Goal: Task Accomplishment & Management: Manage account settings

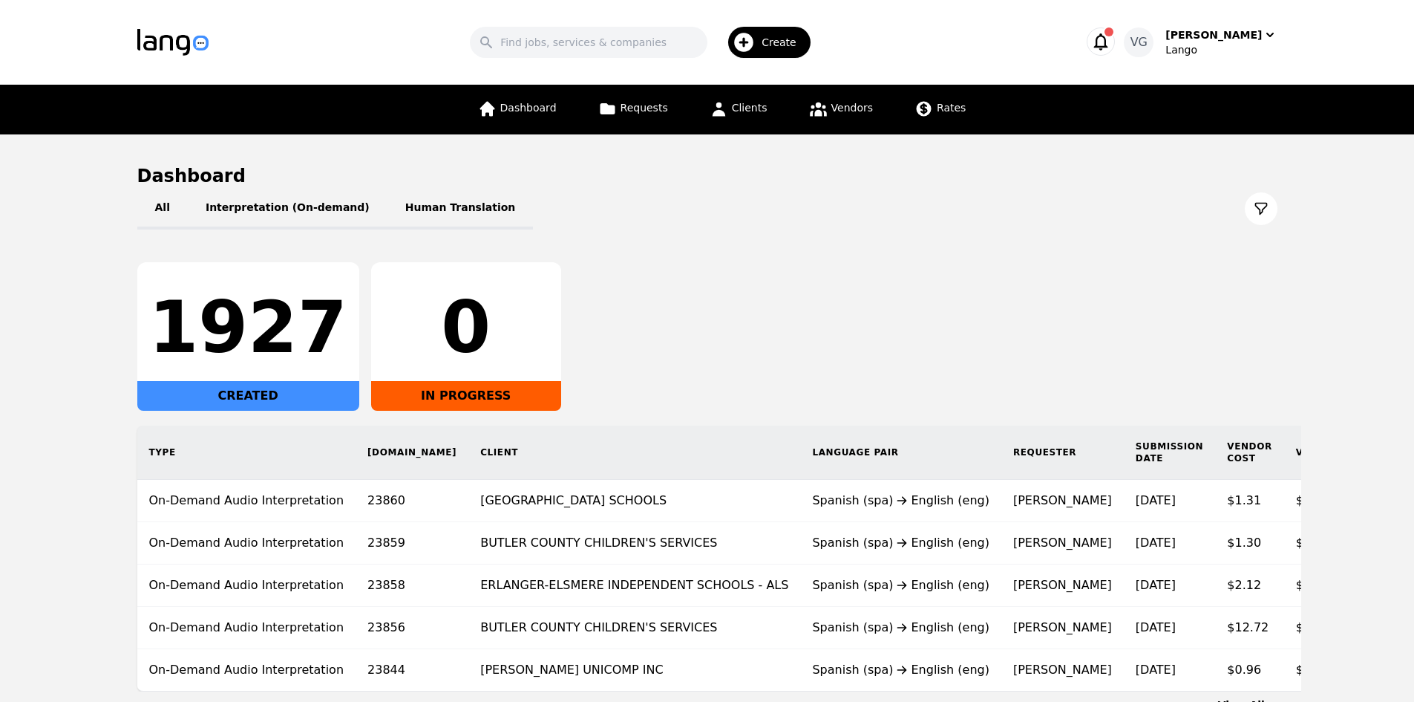
drag, startPoint x: 0, startPoint y: 493, endPoint x: 106, endPoint y: 462, distance: 110.7
click at [2, 491] on main "Dashboard All Interpretation (On-demand) Human Translation 1927 CREATED 0 IN PR…" at bounding box center [707, 437] width 1414 height 607
click at [740, 102] on span "Clients" at bounding box center [750, 108] width 36 height 12
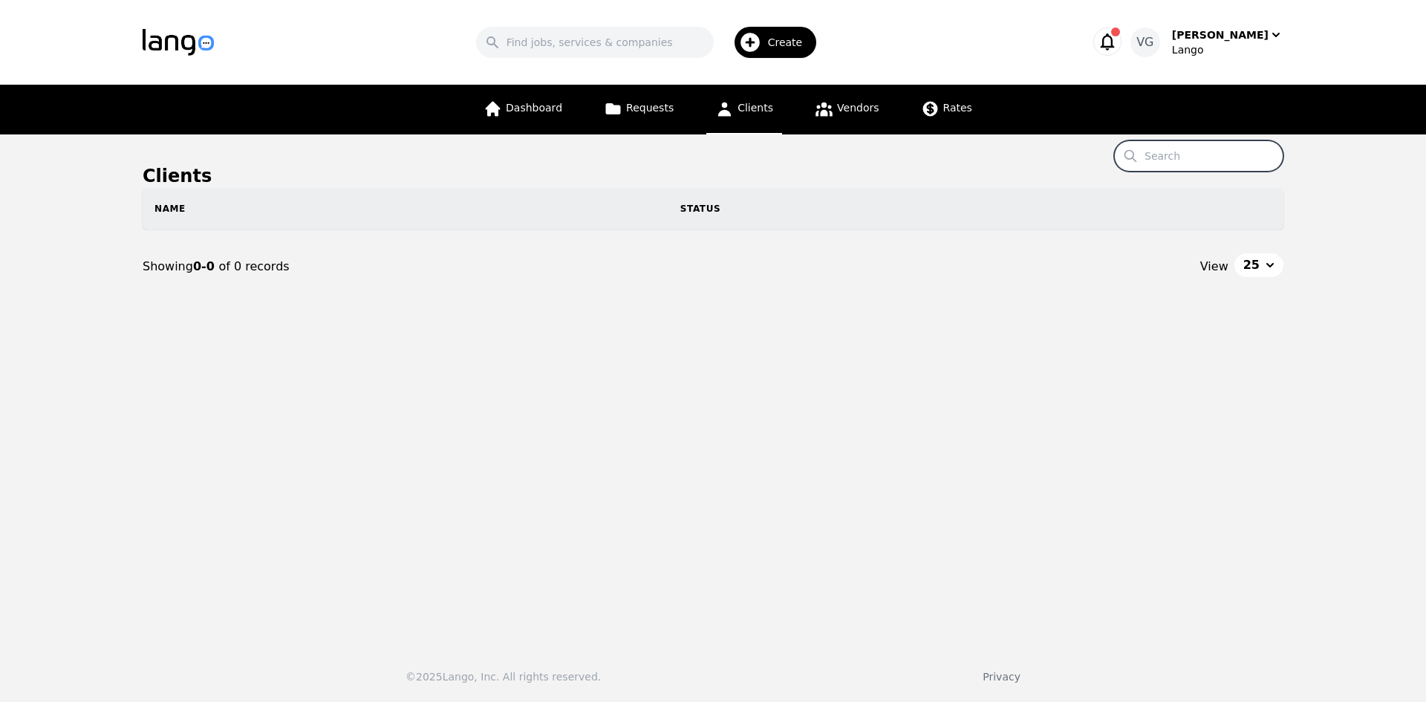
click at [1181, 154] on input "Search" at bounding box center [1198, 155] width 169 height 31
paste input "Baby Health Services"
click at [1240, 154] on input "Baby Health Services" at bounding box center [1198, 155] width 169 height 31
drag, startPoint x: 1240, startPoint y: 154, endPoint x: 1193, endPoint y: 154, distance: 46.8
click at [1193, 154] on input "Baby Health Services" at bounding box center [1198, 155] width 169 height 31
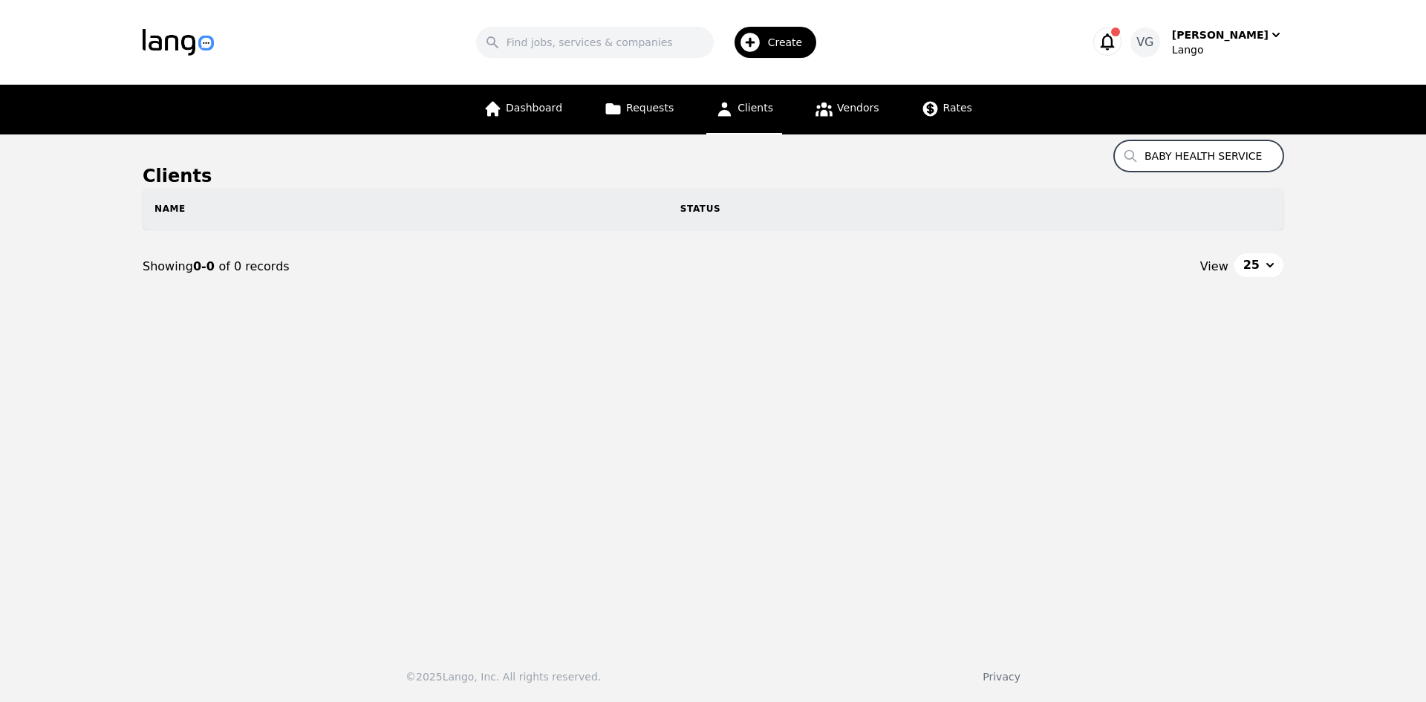
type input "BABY HEALTH SERVICE"
click at [898, 700] on div "© 2025 Lango, Inc. All rights reserved. Privacy" at bounding box center [713, 667] width 1426 height 68
drag, startPoint x: 1387, startPoint y: 399, endPoint x: 1268, endPoint y: 448, distance: 128.5
click at [1387, 399] on main "Clients Search BABY HEALTH SERVICE Name Status Showing 0-0 of 0 records View 25" at bounding box center [713, 383] width 1426 height 499
click at [2, 624] on div "Search Create [PERSON_NAME] [PERSON_NAME] Dashboard Requests Clients Vendors Ra…" at bounding box center [713, 351] width 1426 height 702
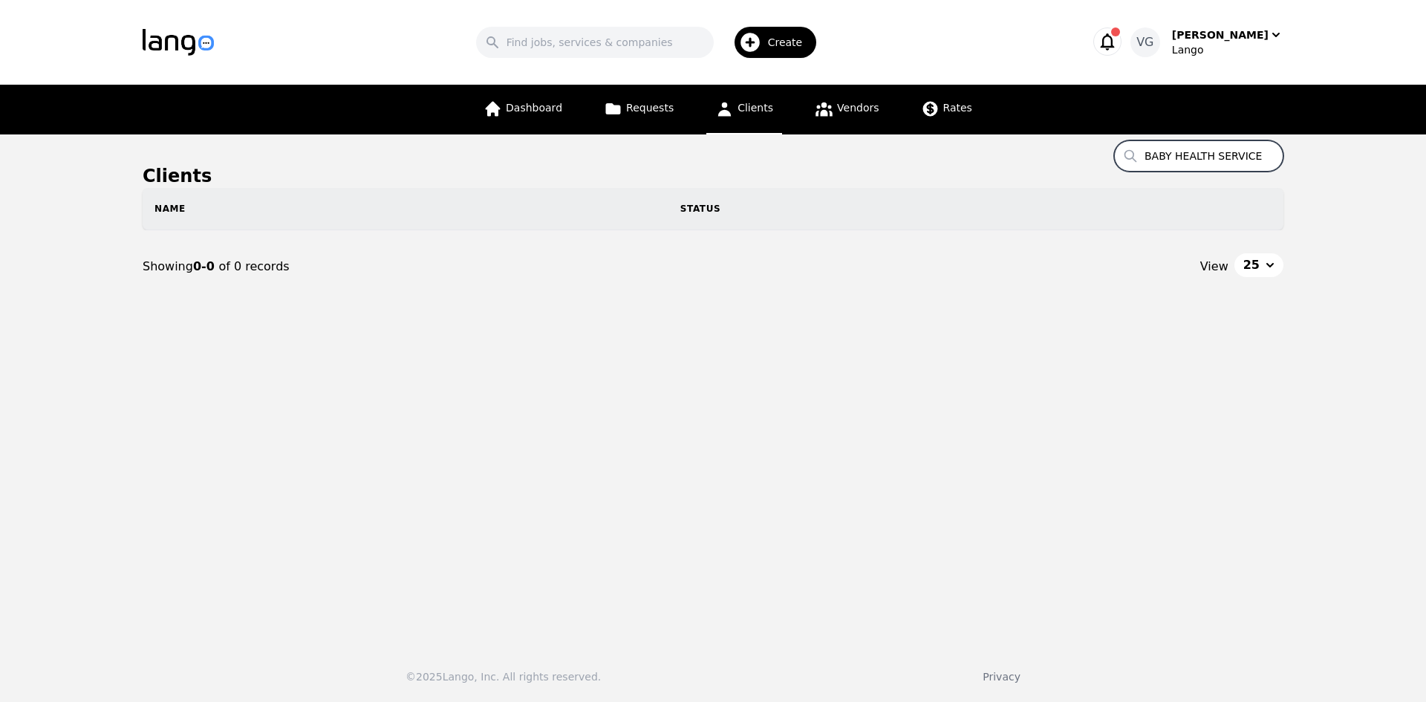
click at [1220, 152] on input "BABY HEALTH SERVICE" at bounding box center [1198, 155] width 169 height 31
click at [1220, 151] on input "BABY HEALTH SERVICE" at bounding box center [1198, 155] width 169 height 31
click at [619, 40] on input "Search" at bounding box center [595, 42] width 238 height 31
paste input "BABY HEALTH SERVICE"
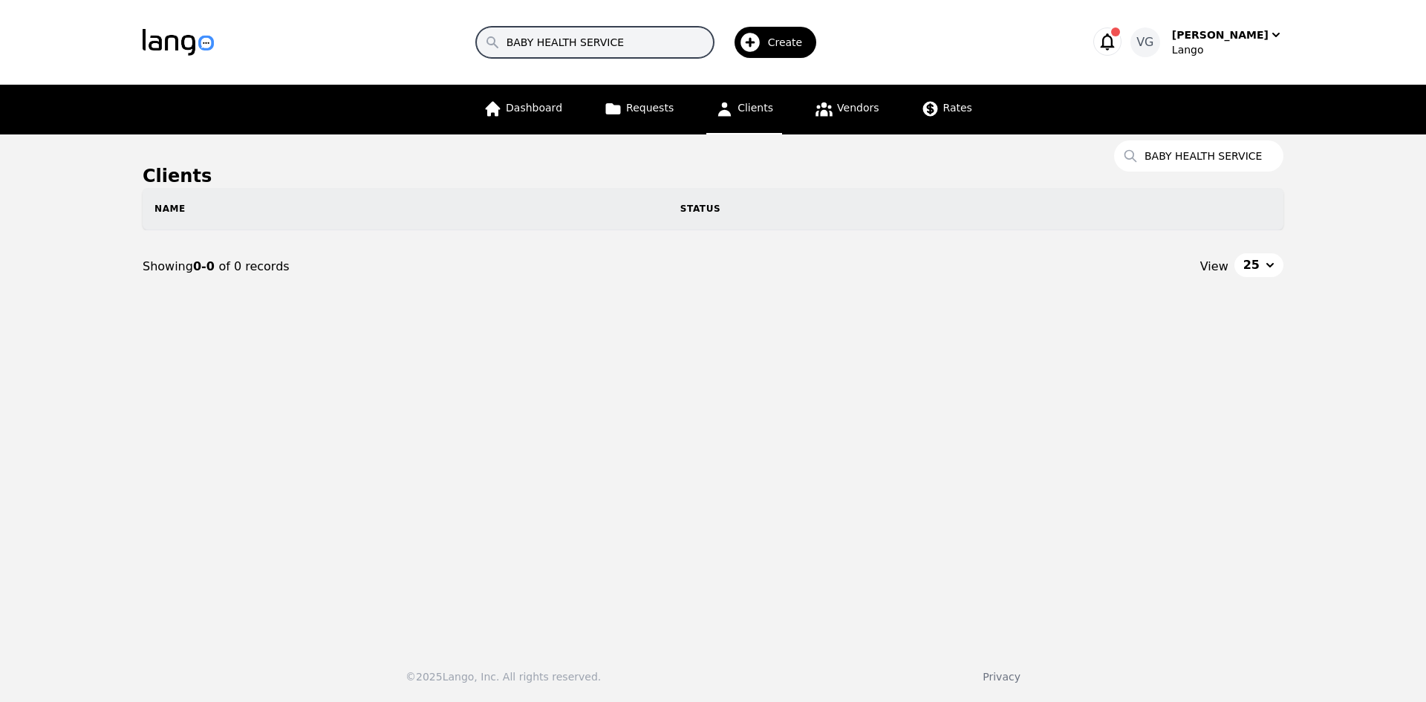
type input "BABY HEALTH SERVICE"
click at [1224, 146] on input "BABY HEALTH SERVICE" at bounding box center [1198, 155] width 169 height 31
click at [1271, 153] on input "BABY HEALTH SERVICE" at bounding box center [1198, 155] width 169 height 31
click at [1268, 156] on input "BABY HEALTH SERVICE" at bounding box center [1198, 155] width 169 height 31
click at [662, 43] on input "BABY HEALTH SERVICE" at bounding box center [595, 42] width 238 height 31
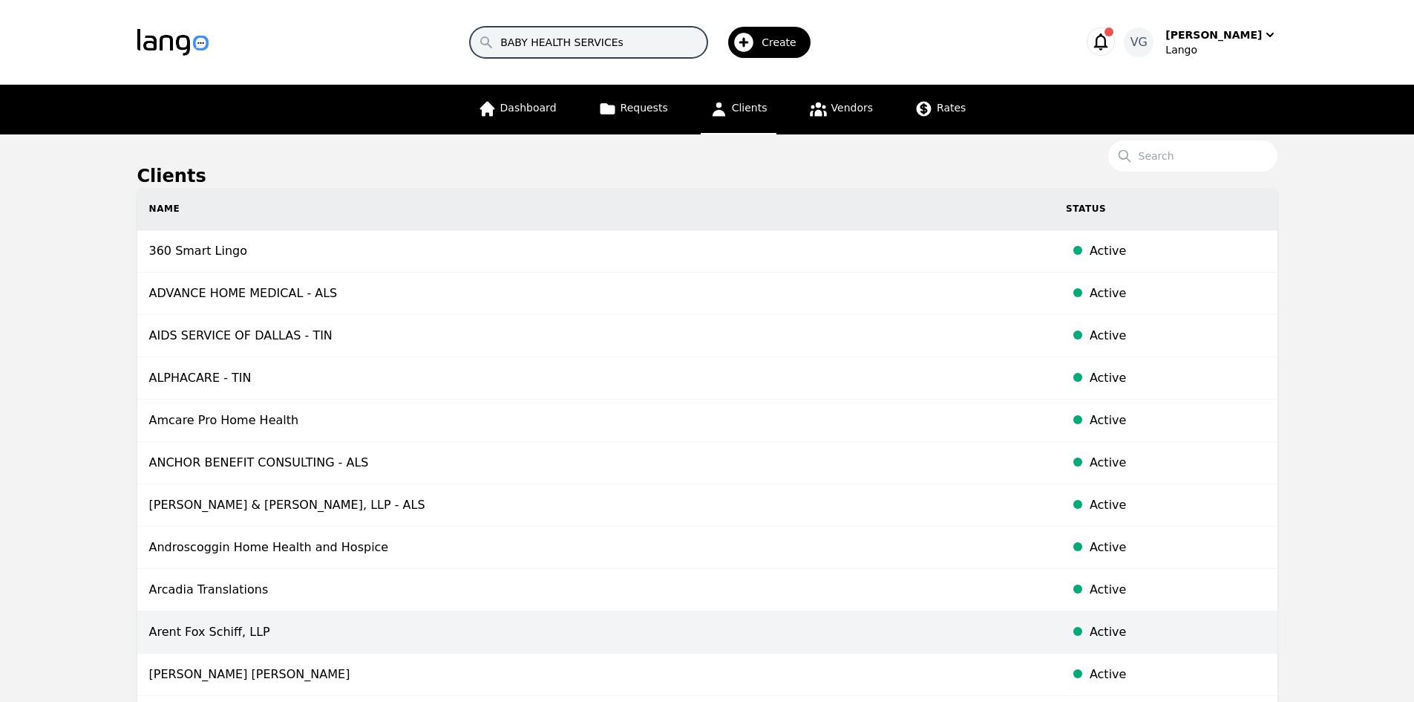
type input "BABY HEALTH SERVICEs"
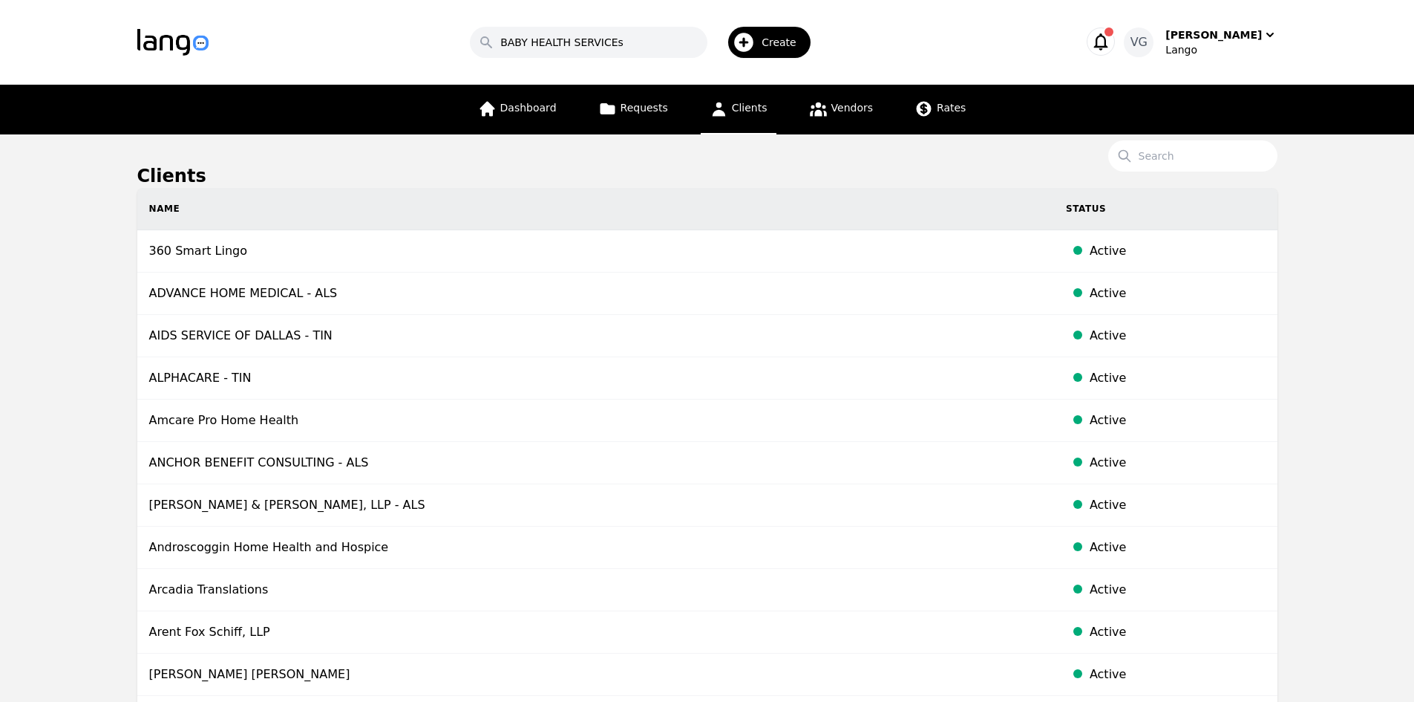
drag, startPoint x: 1367, startPoint y: 383, endPoint x: 1357, endPoint y: 378, distance: 11.6
click at [803, 40] on span "Create" at bounding box center [784, 42] width 45 height 15
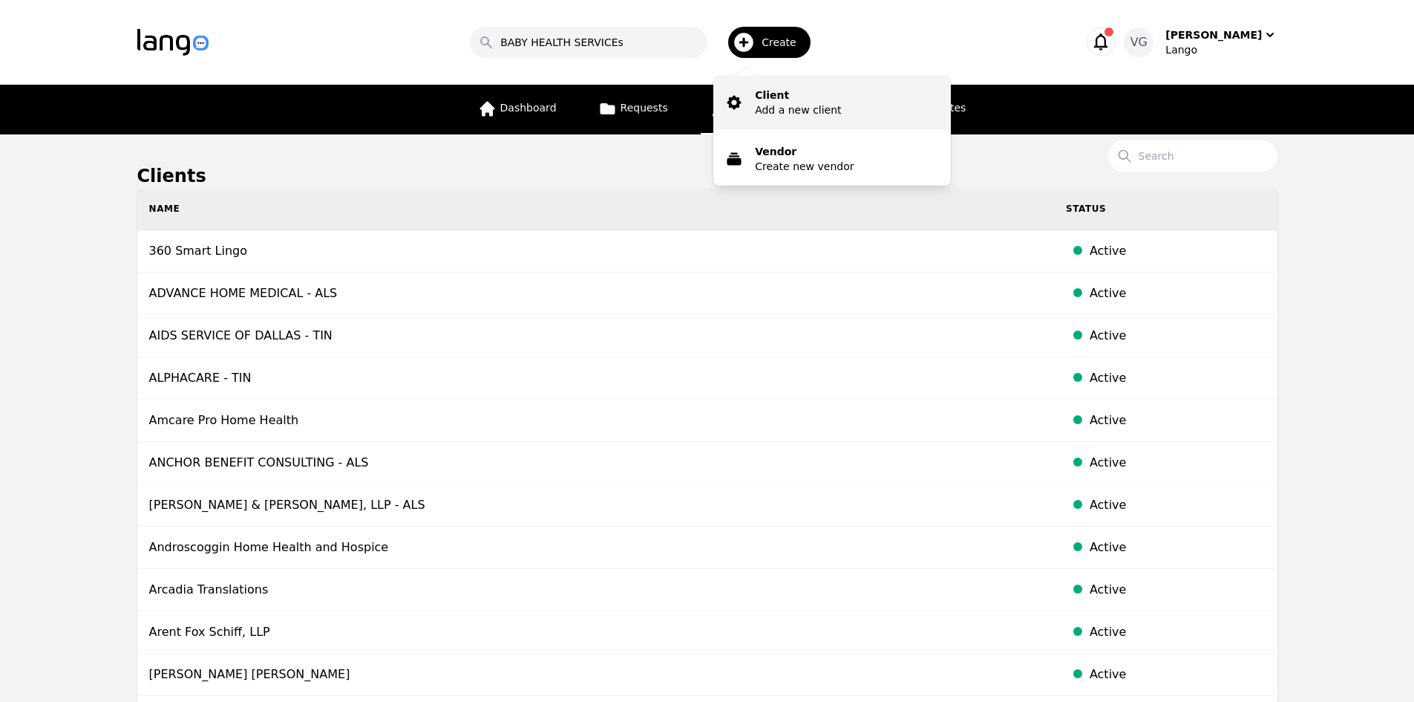
click at [813, 98] on p "Client" at bounding box center [798, 95] width 86 height 15
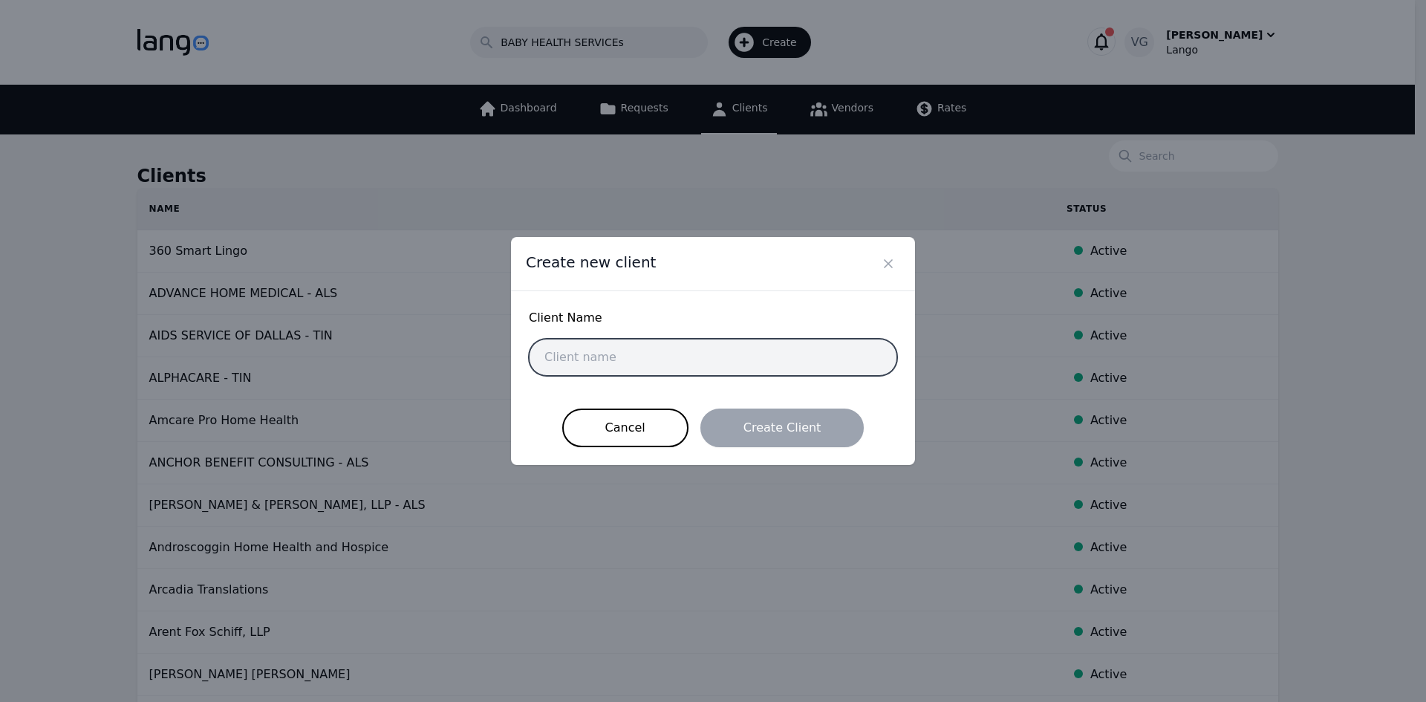
click at [693, 355] on input "text" at bounding box center [713, 357] width 368 height 37
type input "BABY HEALTH SERVICES"
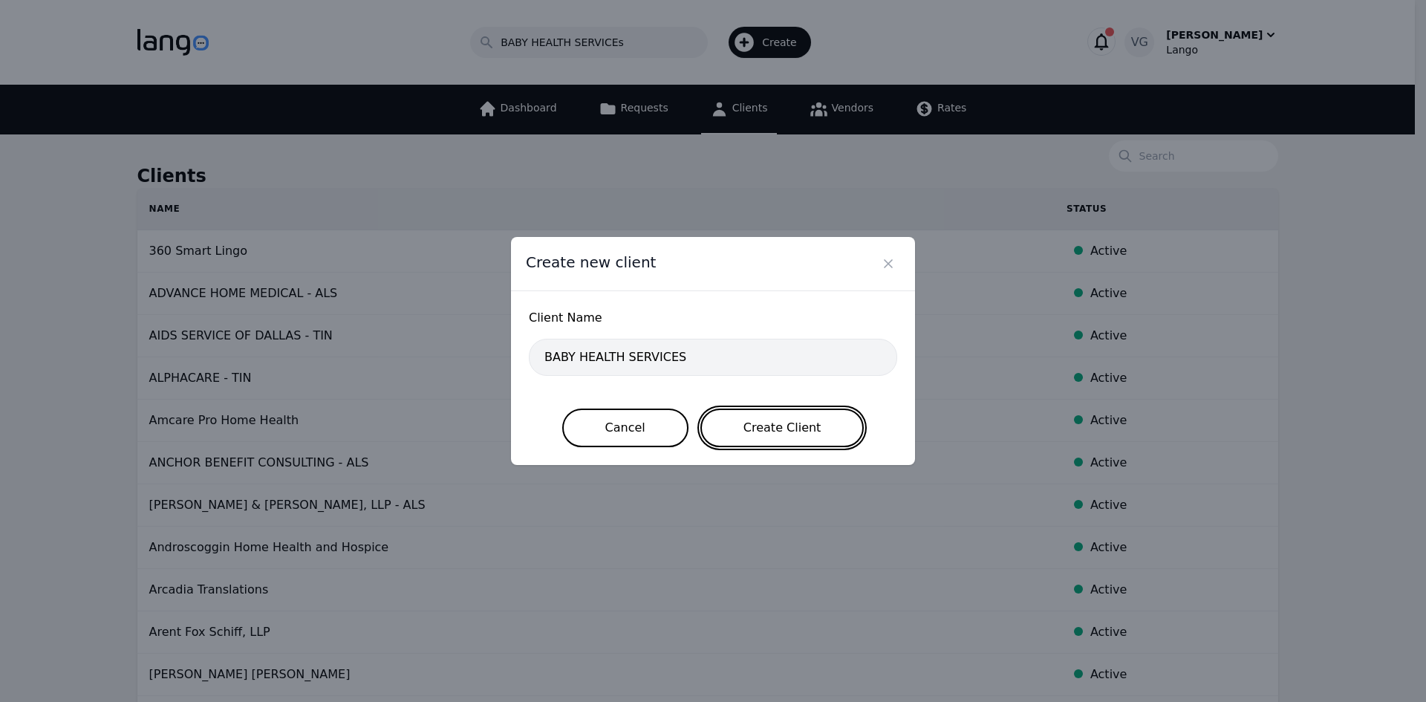
click at [792, 425] on button "Create Client" at bounding box center [782, 427] width 164 height 39
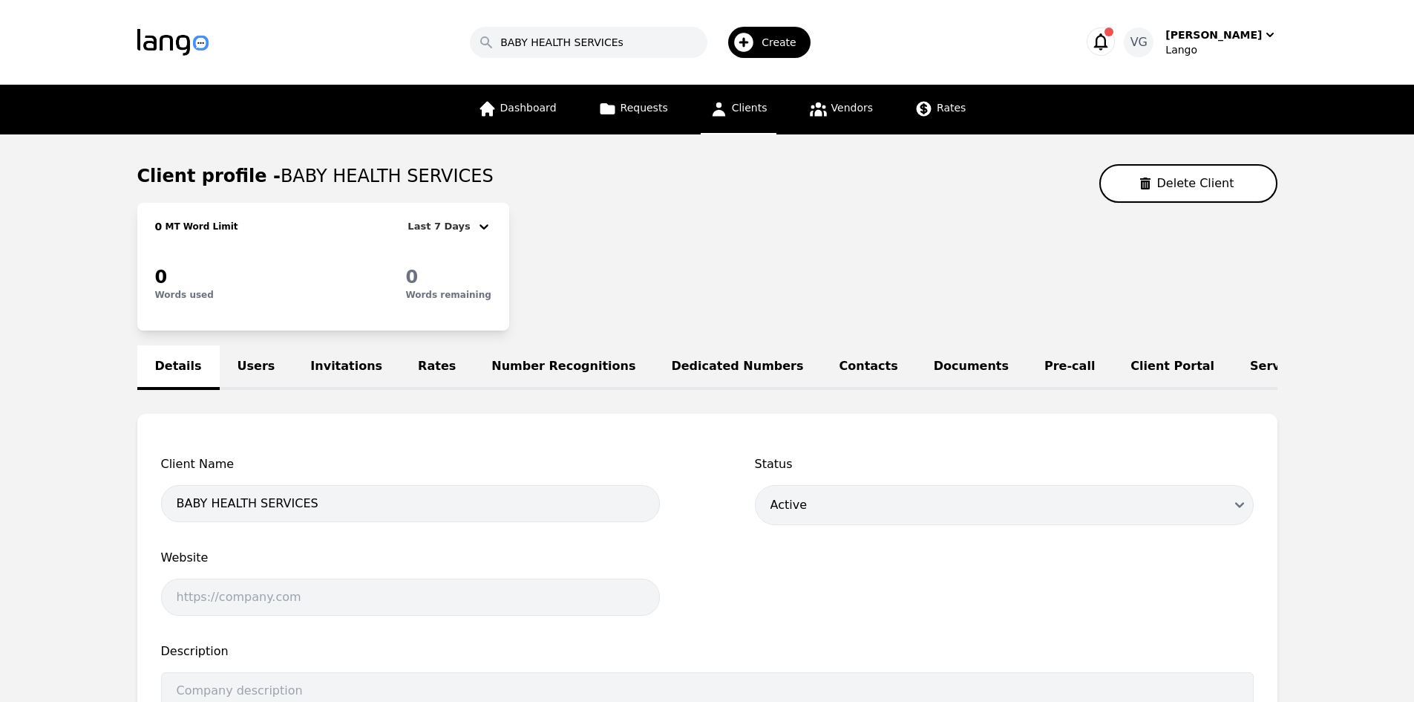
click at [261, 362] on link "Users" at bounding box center [257, 367] width 74 height 45
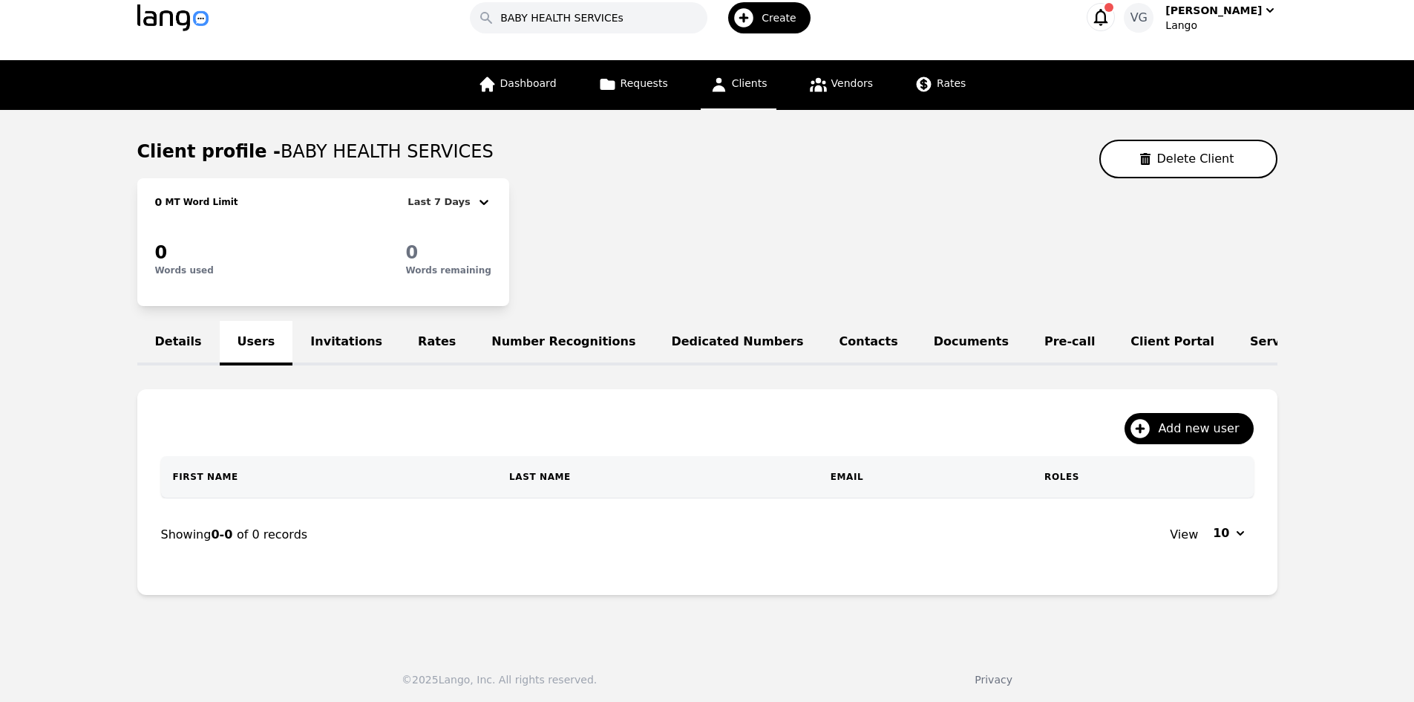
scroll to position [38, 0]
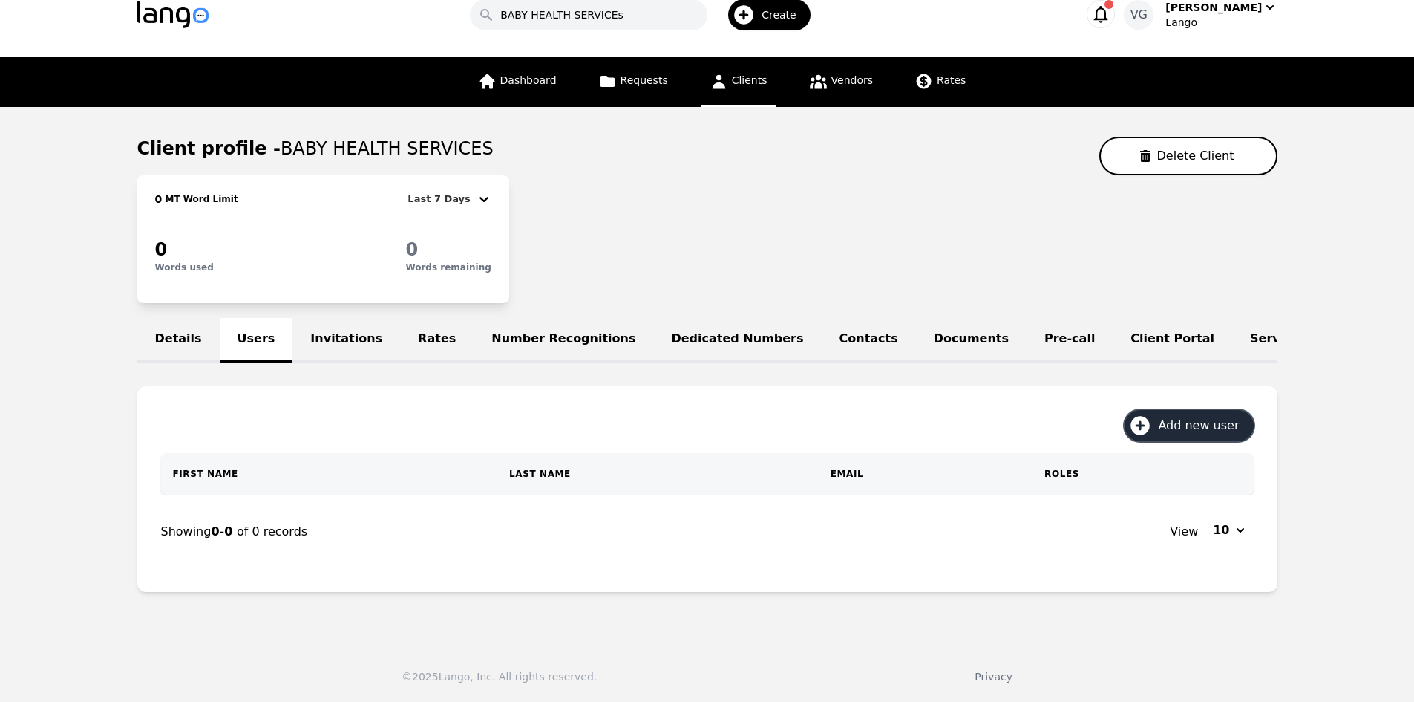
click at [1195, 429] on span "Add new user" at bounding box center [1203, 426] width 91 height 18
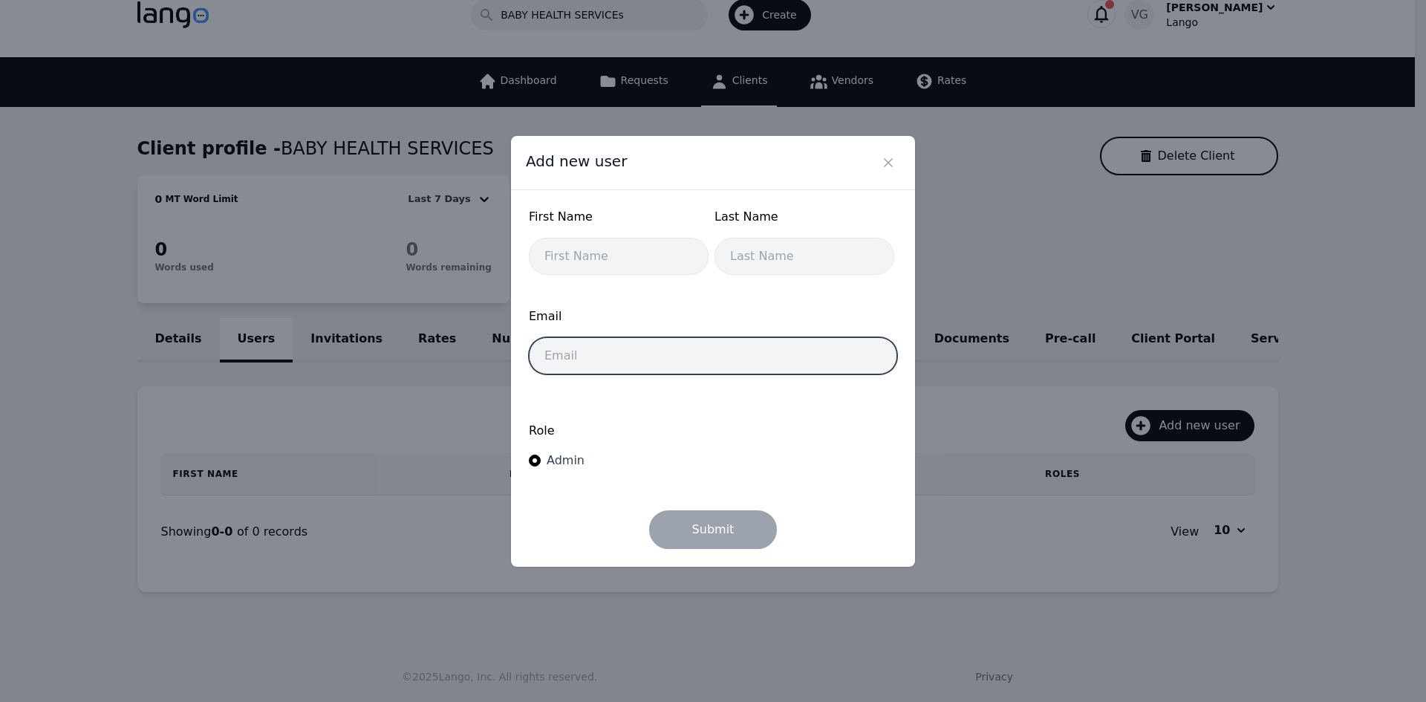
click at [630, 349] on input "email" at bounding box center [713, 355] width 368 height 37
paste input "[EMAIL_ADDRESS][DOMAIN_NAME]"
type input "[EMAIL_ADDRESS][DOMAIN_NAME]"
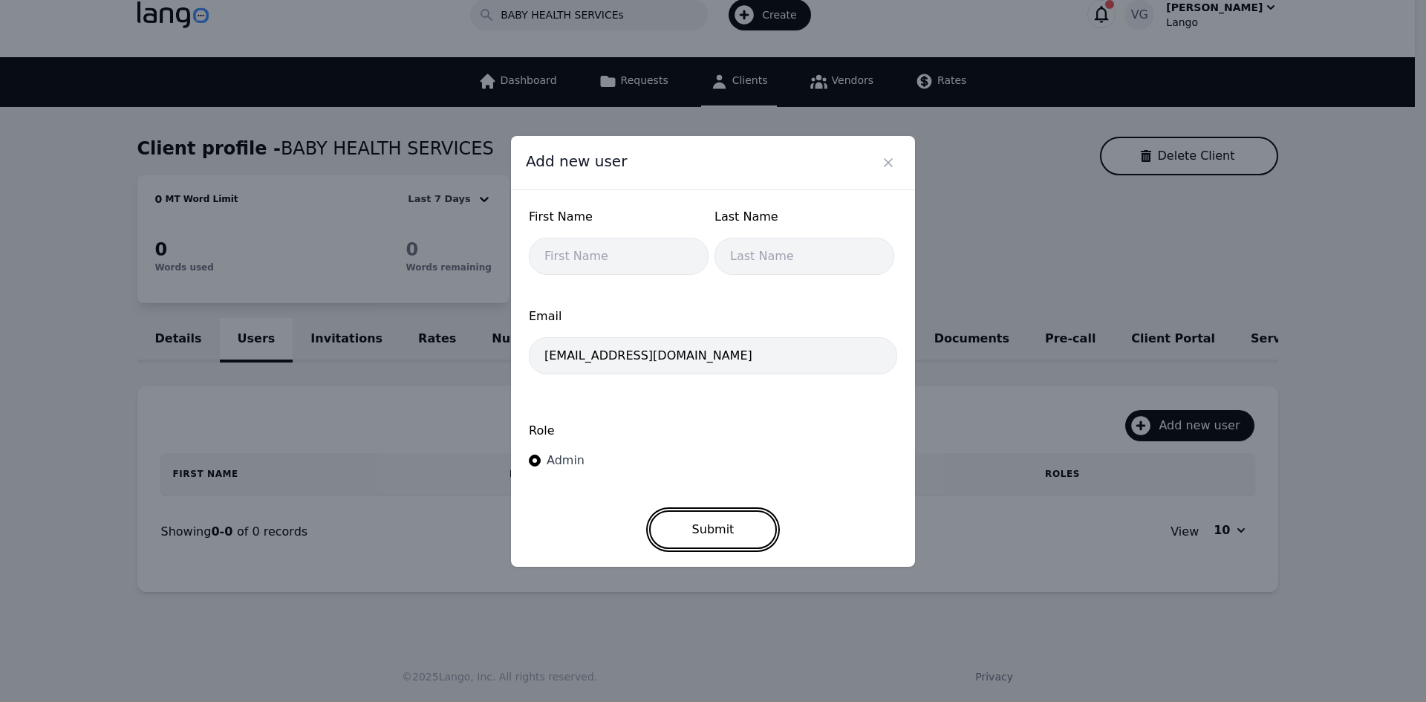
click at [713, 526] on button "Submit" at bounding box center [713, 529] width 128 height 39
click at [598, 242] on div "First Name First Name is required" at bounding box center [619, 246] width 180 height 76
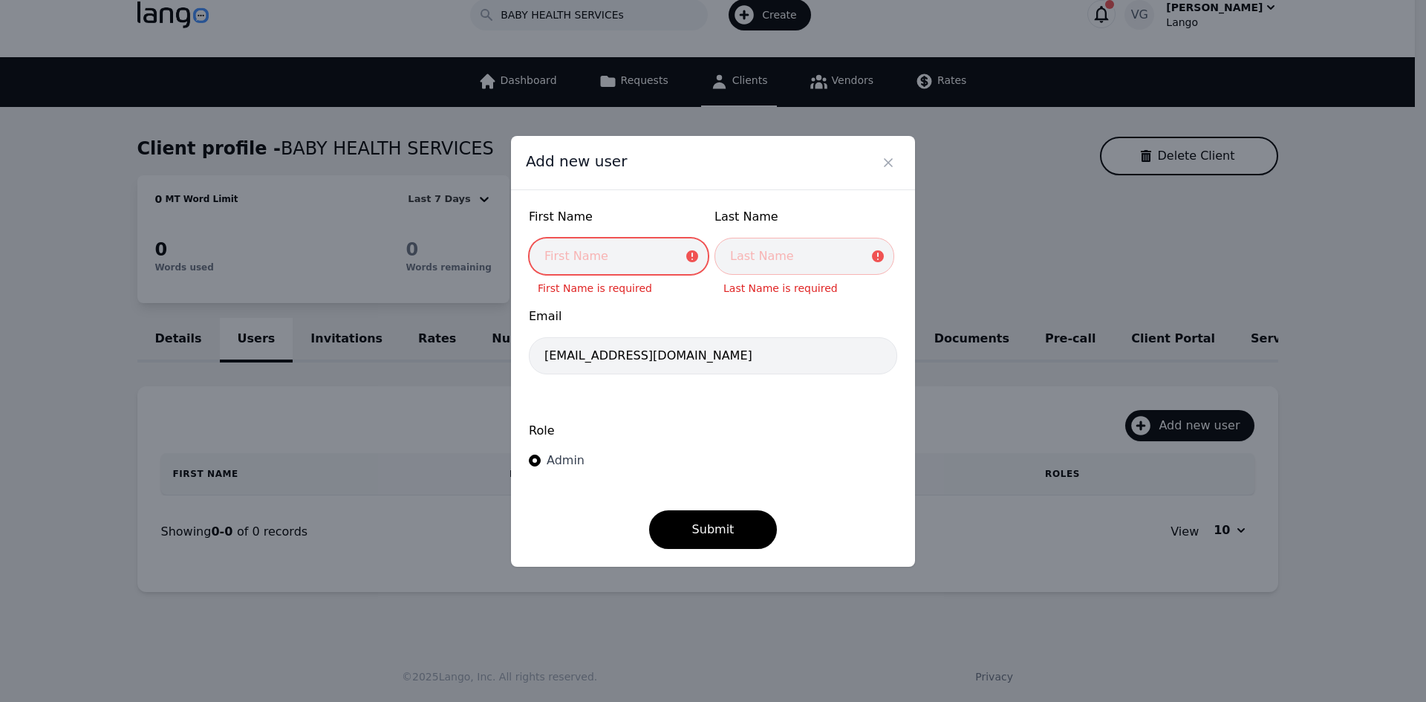
click at [604, 260] on input "text" at bounding box center [619, 256] width 180 height 37
click at [614, 259] on input "text" at bounding box center [619, 256] width 180 height 37
click at [613, 258] on input "text" at bounding box center [619, 256] width 180 height 37
click at [621, 270] on input "text" at bounding box center [619, 256] width 180 height 37
click at [554, 260] on input "Matte" at bounding box center [619, 256] width 180 height 37
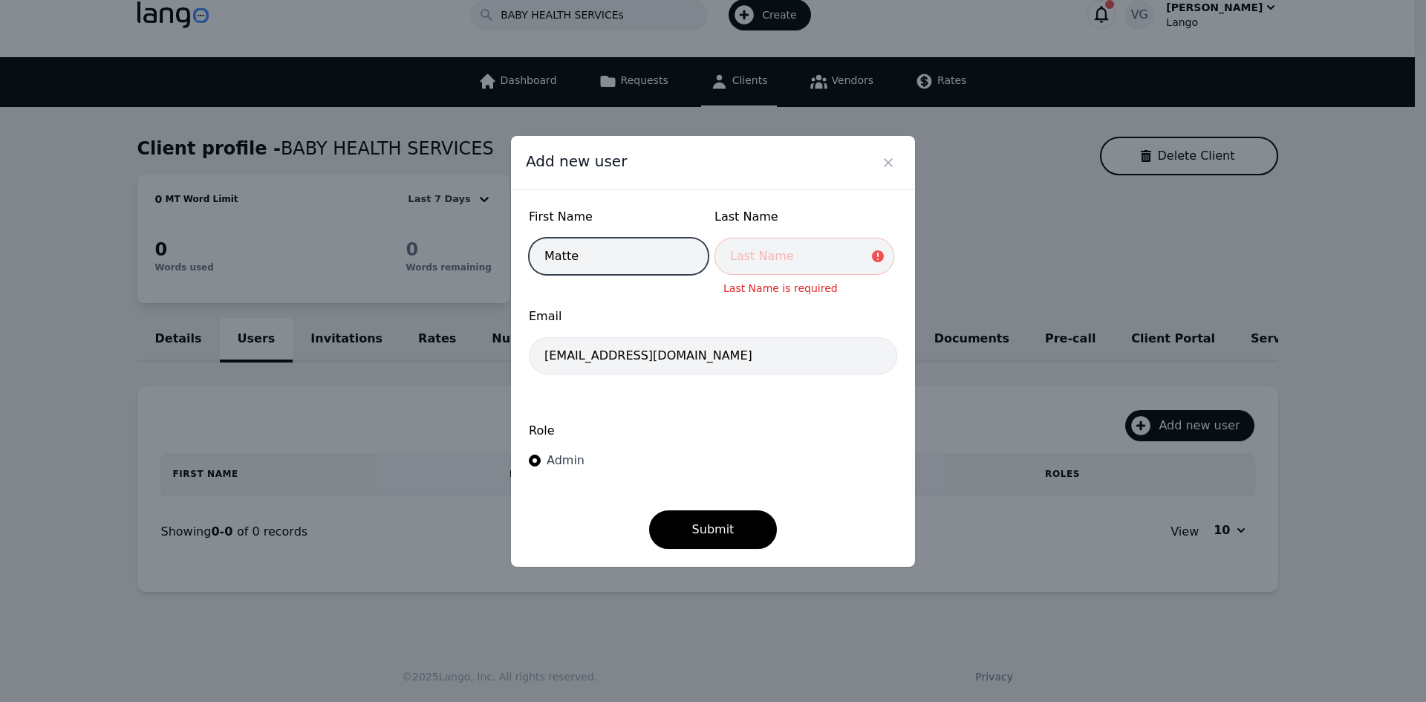
click at [560, 255] on input "Matte" at bounding box center [619, 256] width 180 height 37
type input "Mette"
click at [744, 257] on input "text" at bounding box center [804, 256] width 180 height 37
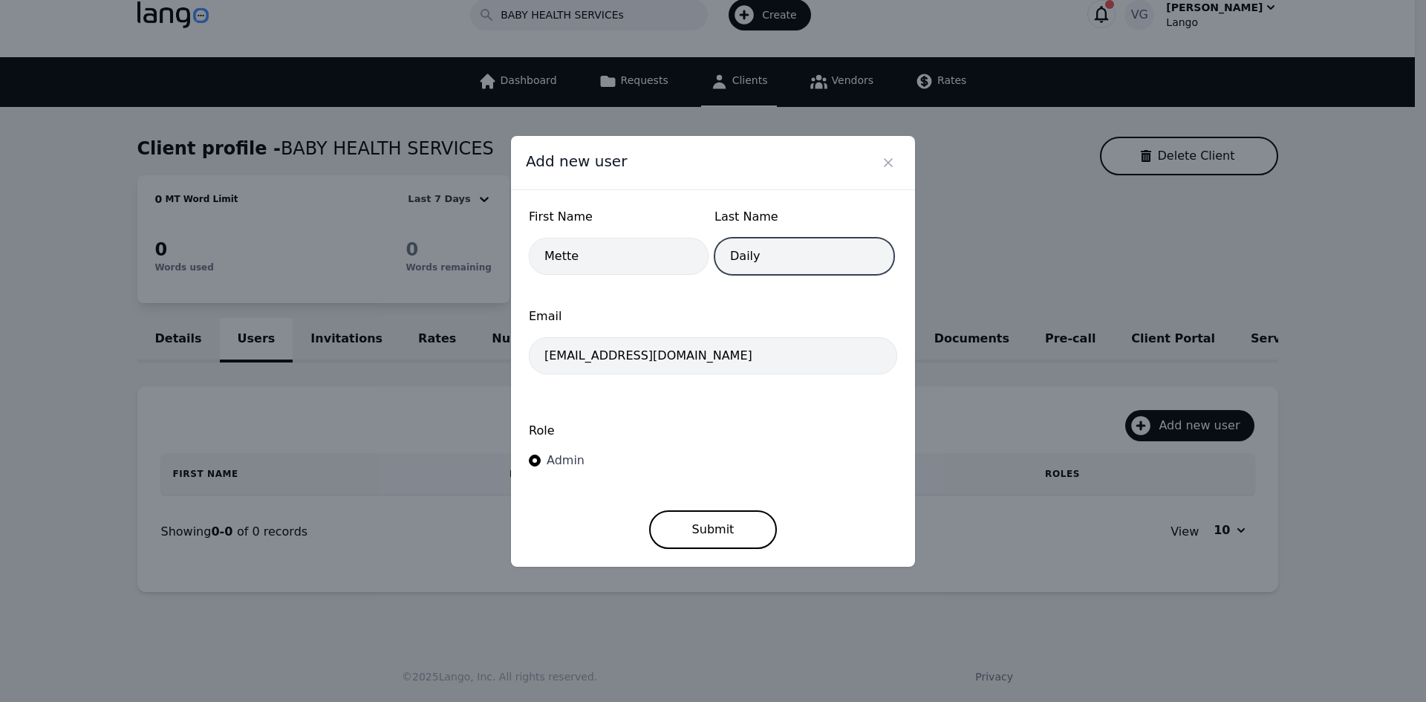
type input "Daily"
click at [719, 518] on button "Submit" at bounding box center [713, 529] width 128 height 39
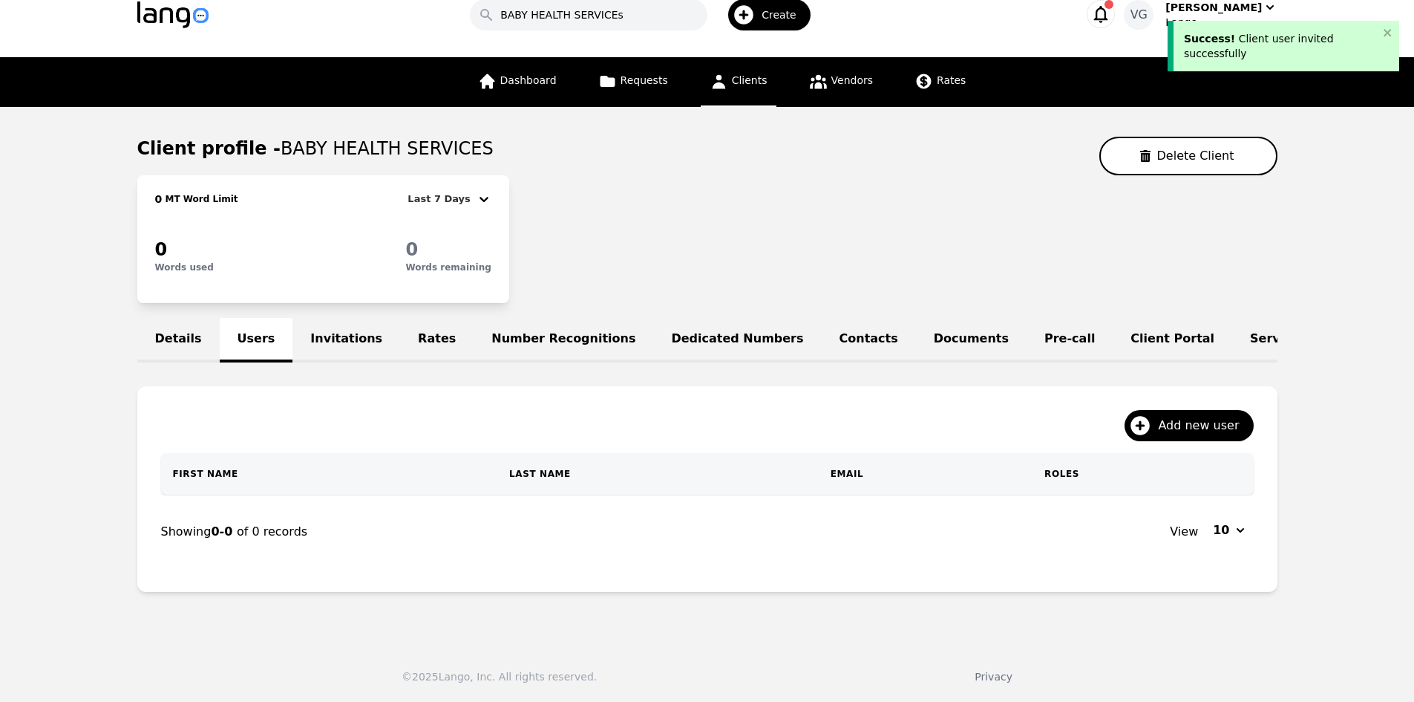
click at [417, 325] on link "Rates" at bounding box center [437, 340] width 74 height 45
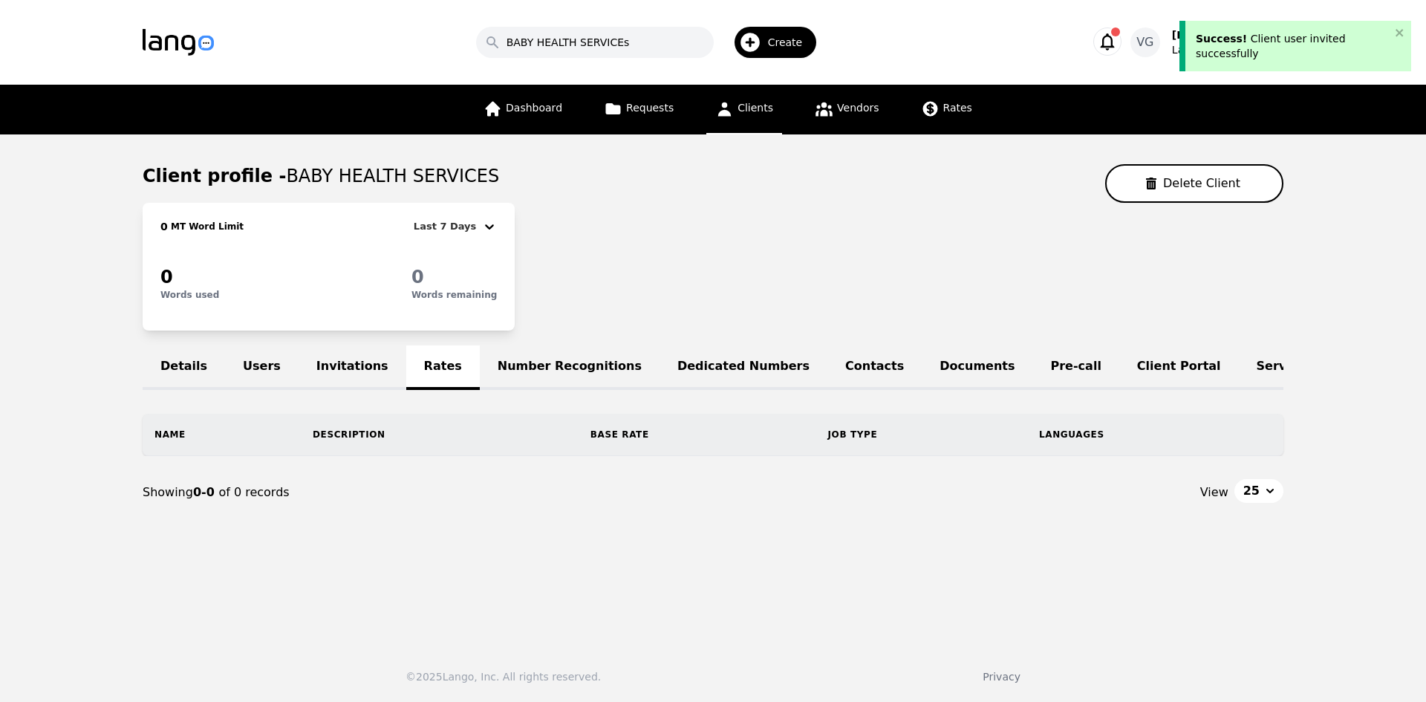
click at [246, 358] on link "Users" at bounding box center [262, 367] width 74 height 45
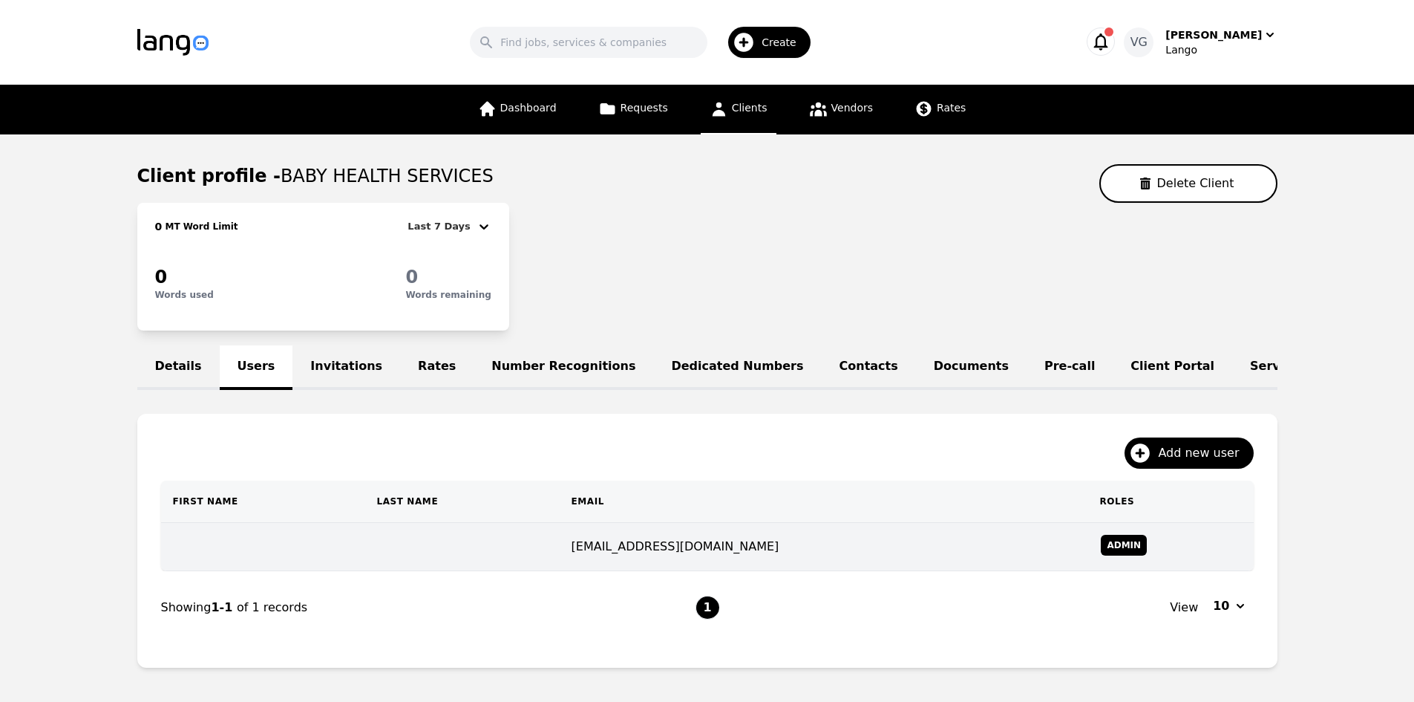
click at [605, 569] on td "nurse@babyhealthlexington.org" at bounding box center [824, 547] width 529 height 48
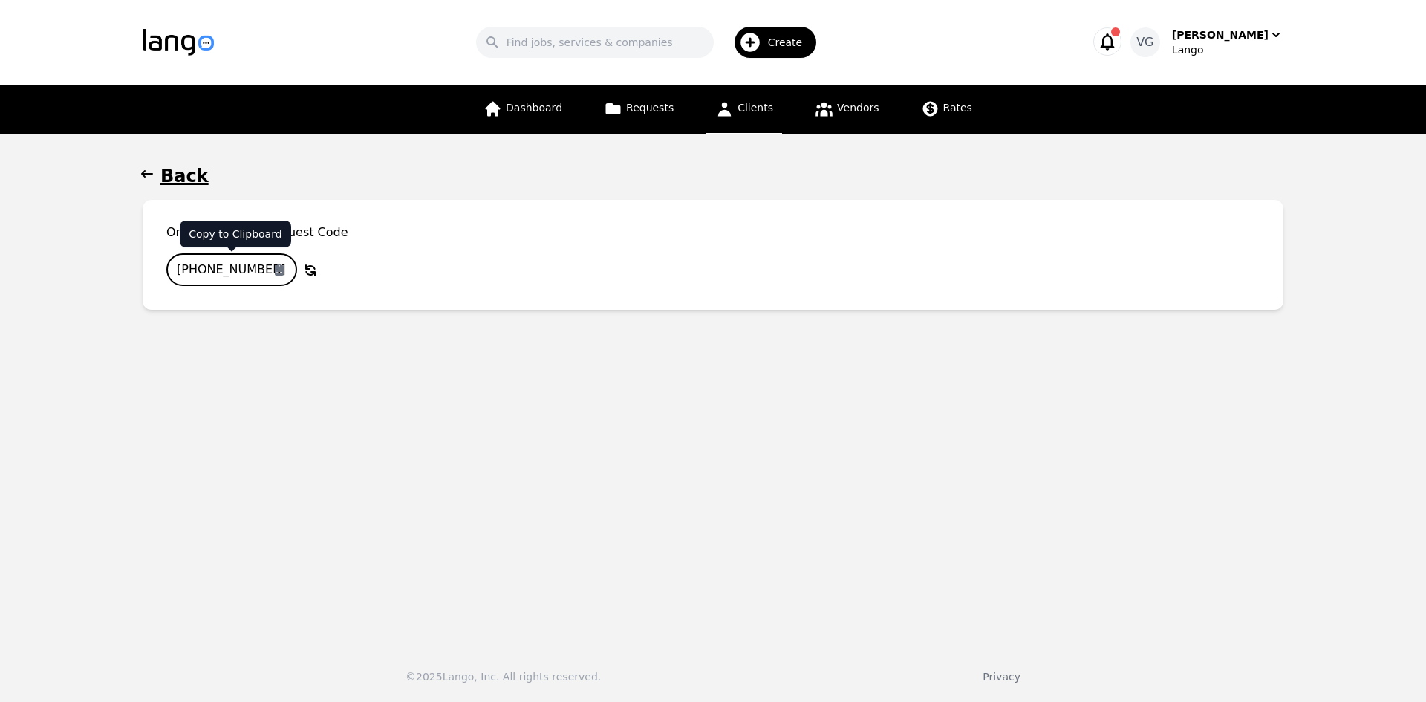
click at [280, 267] on icon "button" at bounding box center [279, 270] width 9 height 12
